Goal: Task Accomplishment & Management: Use online tool/utility

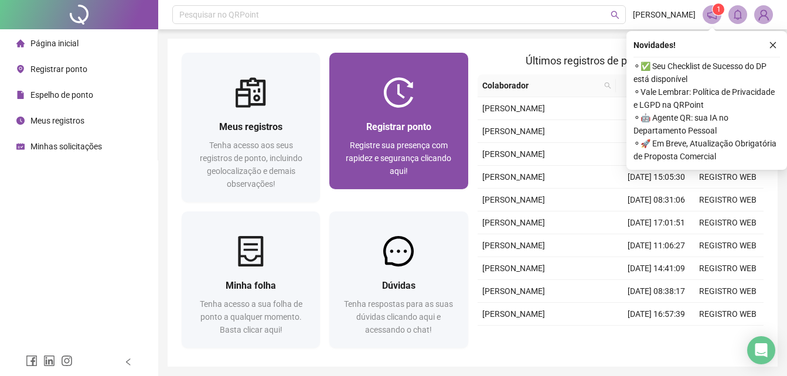
click at [405, 151] on span "Registre sua presença com rapidez e segurança clicando aqui!" at bounding box center [398, 158] width 105 height 35
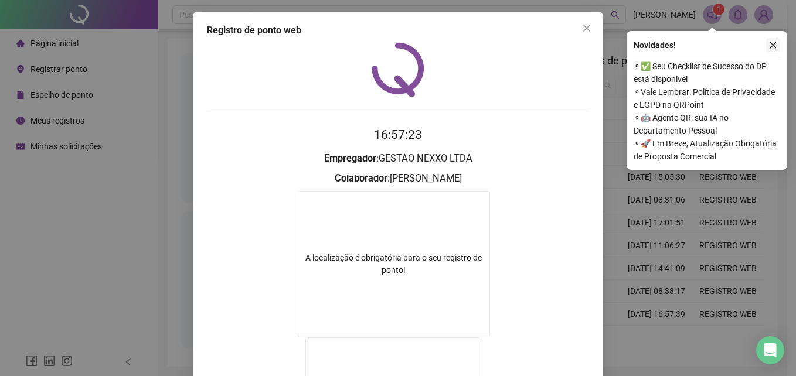
click at [777, 43] on button "button" at bounding box center [773, 45] width 14 height 14
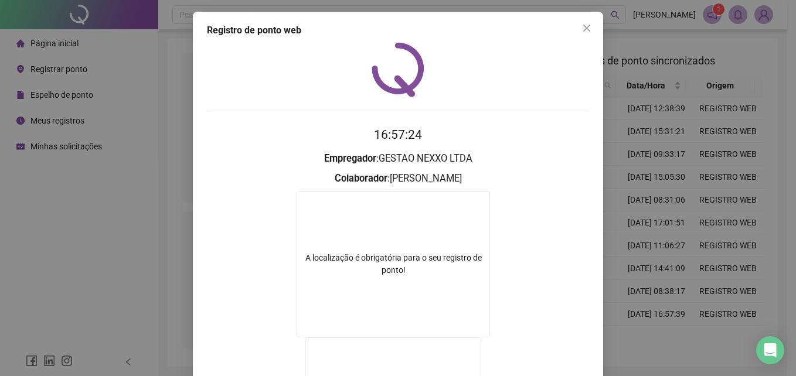
scroll to position [186, 0]
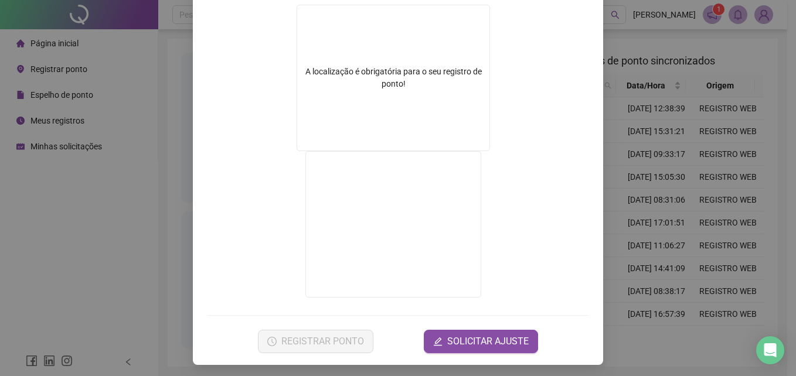
click at [665, 115] on div "Registro de ponto web 16:57:25 Empregador : GESTAO NEXXO LTDA Colaborador : [PE…" at bounding box center [398, 188] width 796 height 376
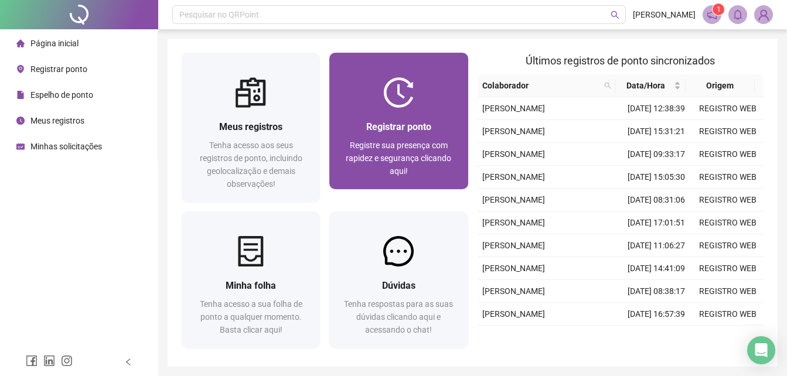
click at [434, 129] on div "Registrar ponto" at bounding box center [398, 127] width 110 height 15
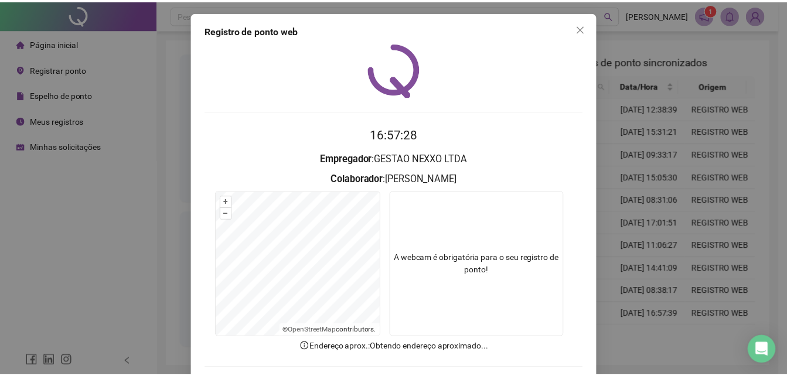
scroll to position [56, 0]
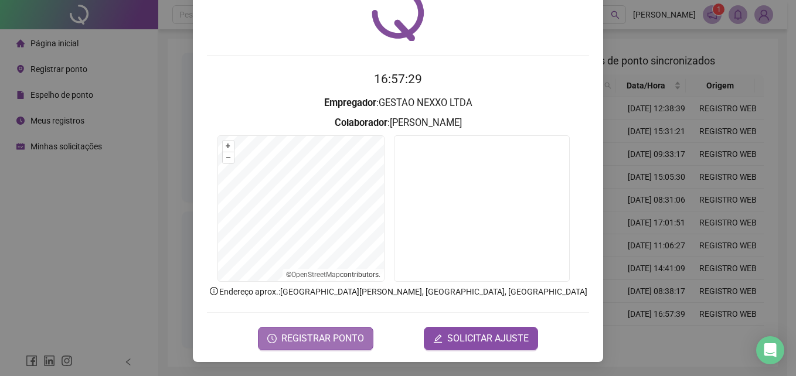
click at [333, 339] on span "REGISTRAR PONTO" at bounding box center [322, 339] width 83 height 14
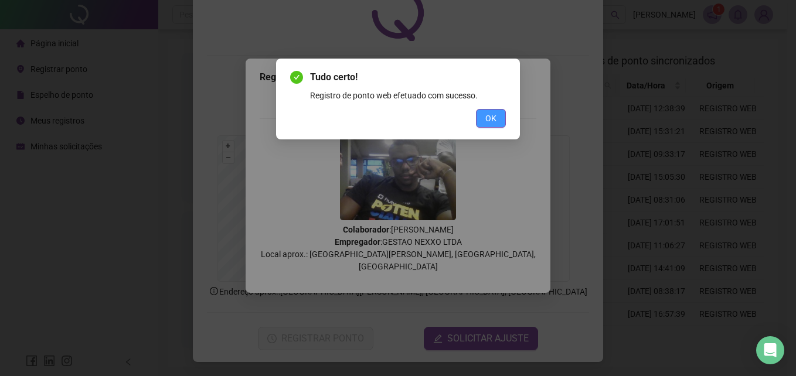
click at [494, 125] on button "OK" at bounding box center [491, 118] width 30 height 19
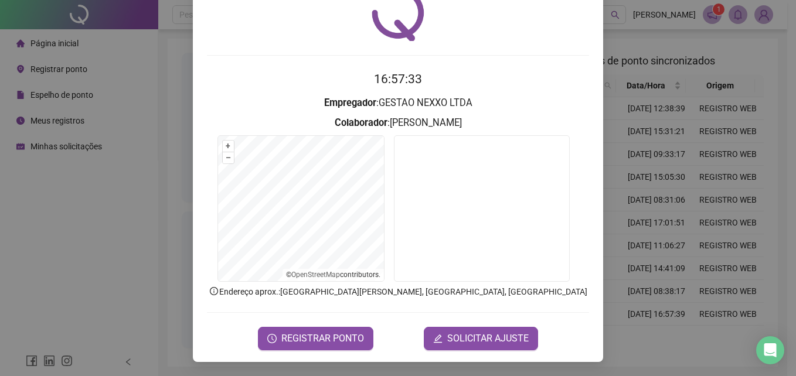
click at [629, 156] on div "Registro de ponto web 16:57:33 Empregador : GESTAO NEXXO LTDA Colaborador : [PE…" at bounding box center [398, 188] width 796 height 376
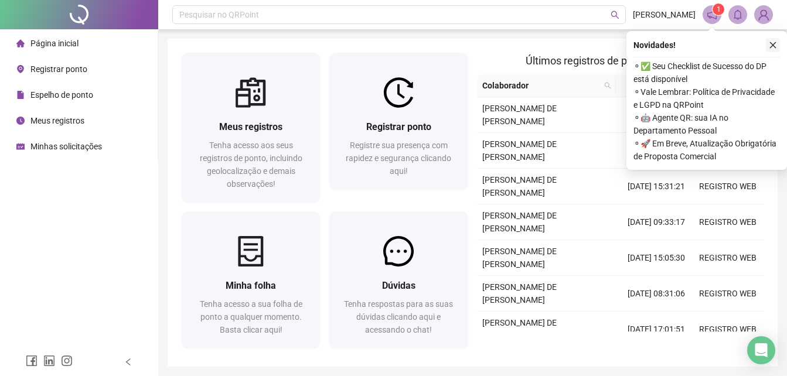
click at [774, 44] on icon "close" at bounding box center [773, 45] width 6 height 6
